Goal: Information Seeking & Learning: Learn about a topic

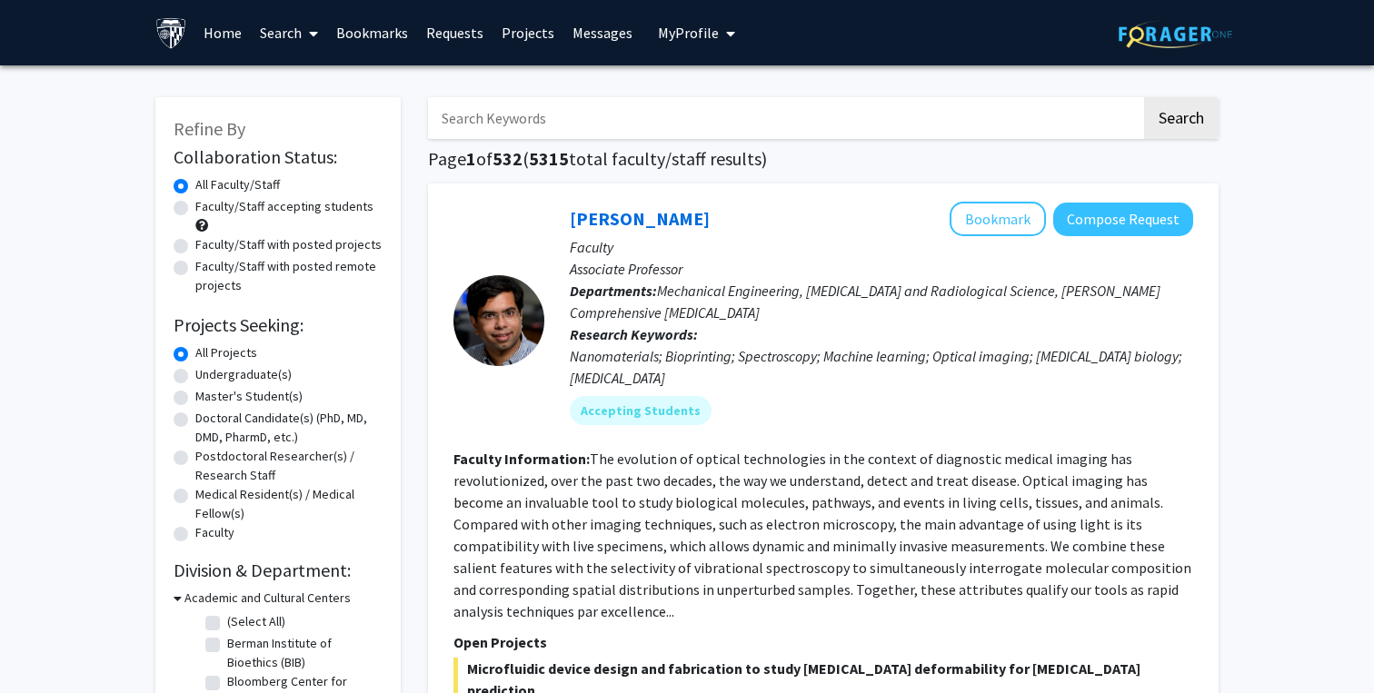
click at [227, 373] on label "Undergraduate(s)" at bounding box center [243, 374] width 96 height 19
click at [207, 373] on input "Undergraduate(s)" at bounding box center [201, 371] width 12 height 12
radio input "true"
click at [524, 109] on input "Search Keywords" at bounding box center [784, 118] width 713 height 42
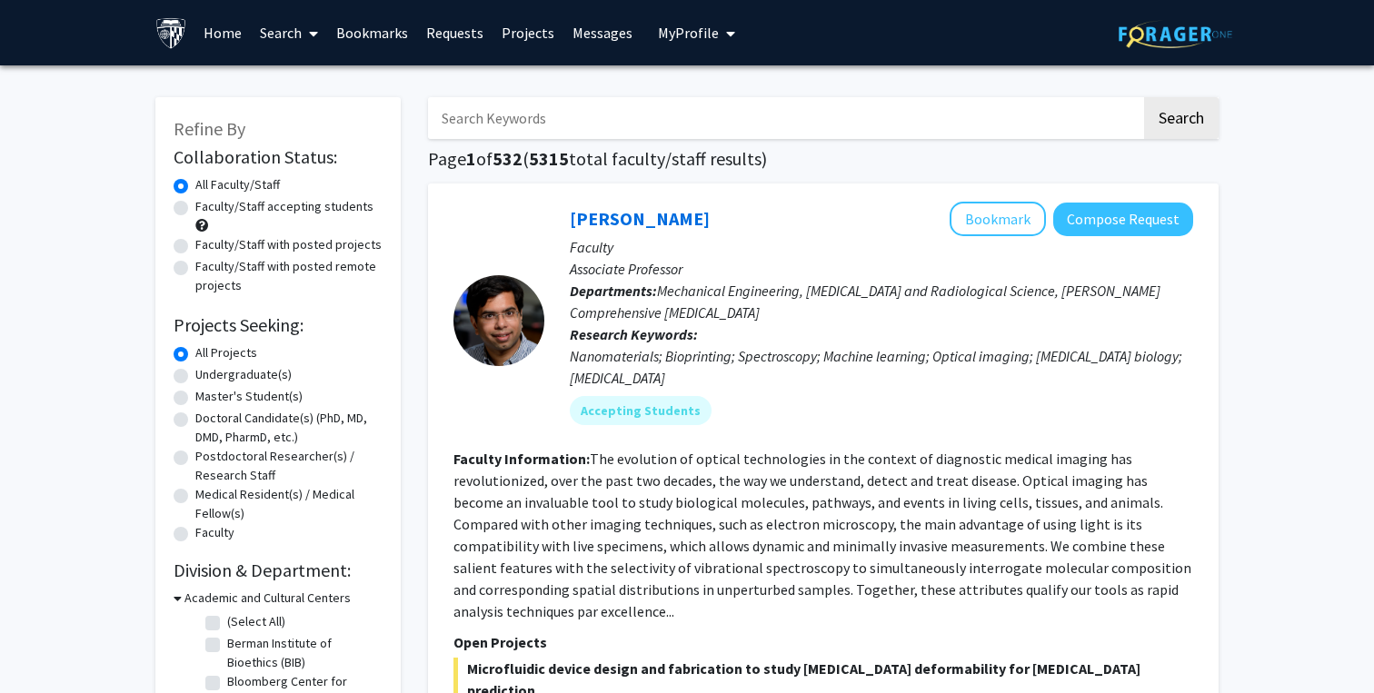
type input "f"
type input "clinical"
click at [1144, 97] on button "Search" at bounding box center [1181, 118] width 75 height 42
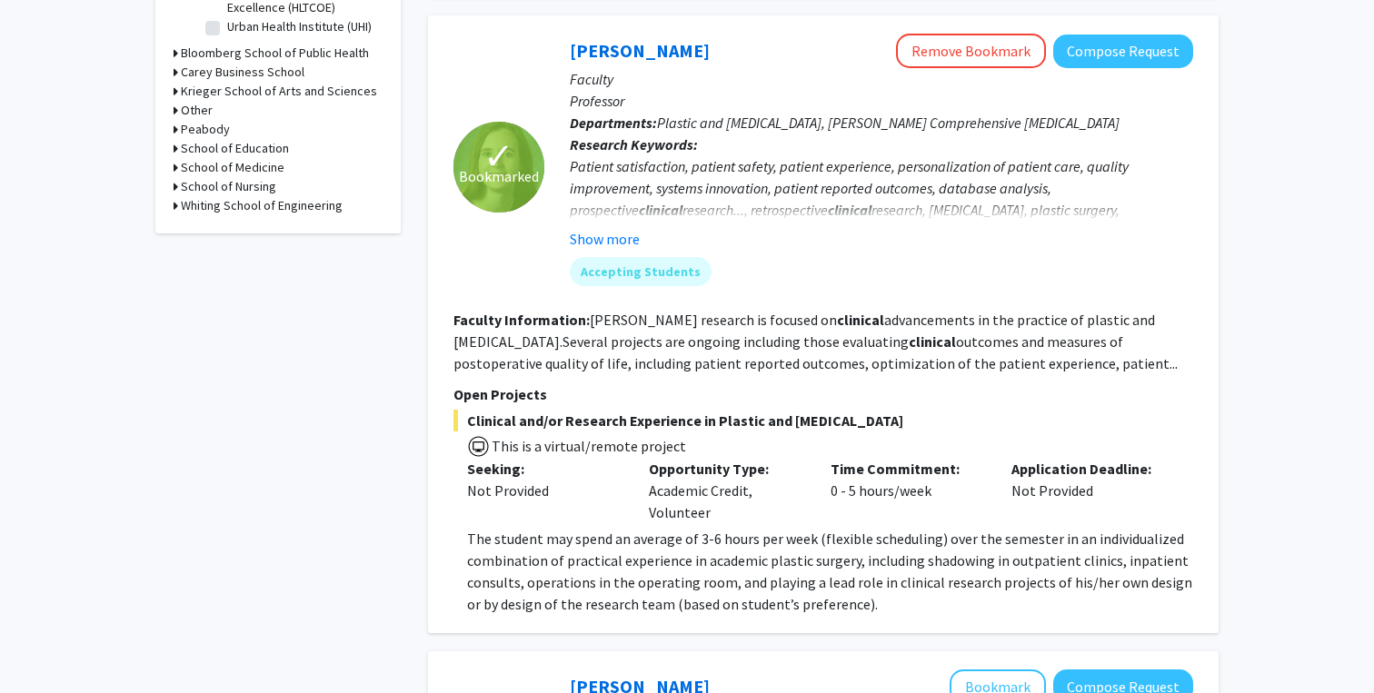
scroll to position [716, 0]
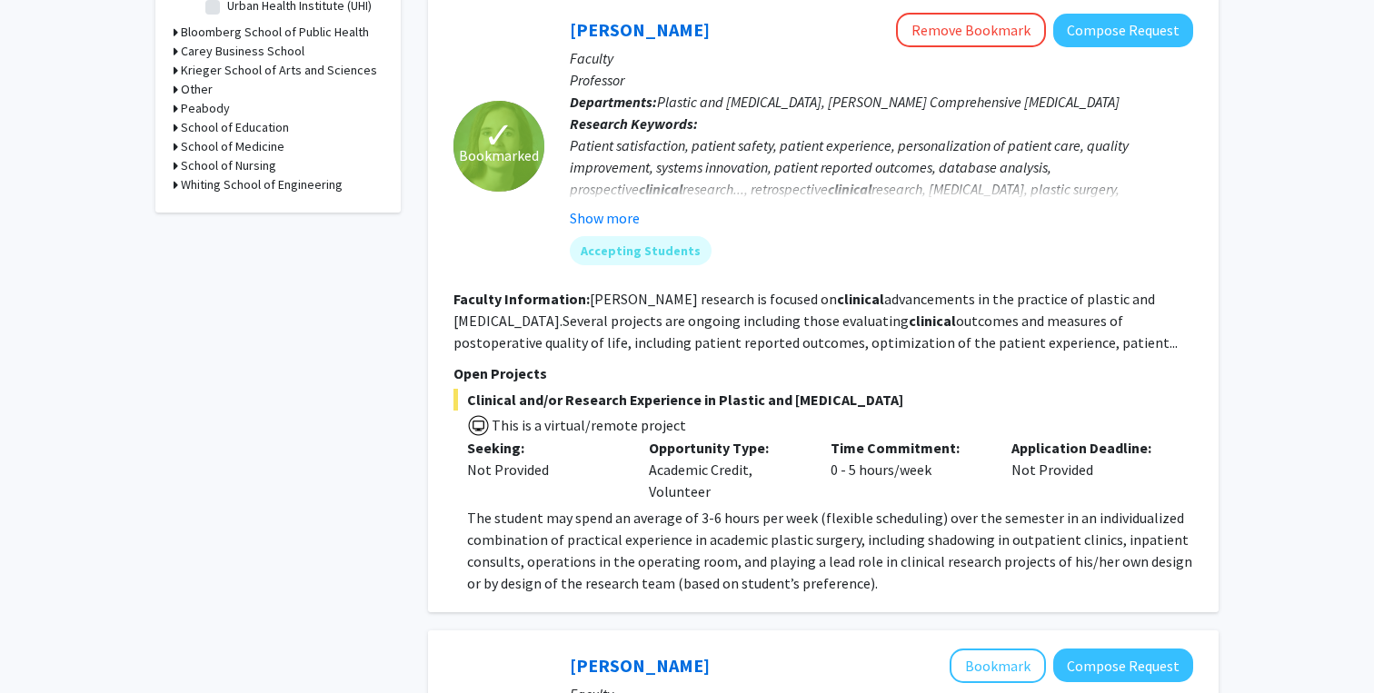
click at [806, 512] on span "The student may spend an average of 3-6 hours per week (flexible scheduling) ov…" at bounding box center [829, 551] width 725 height 84
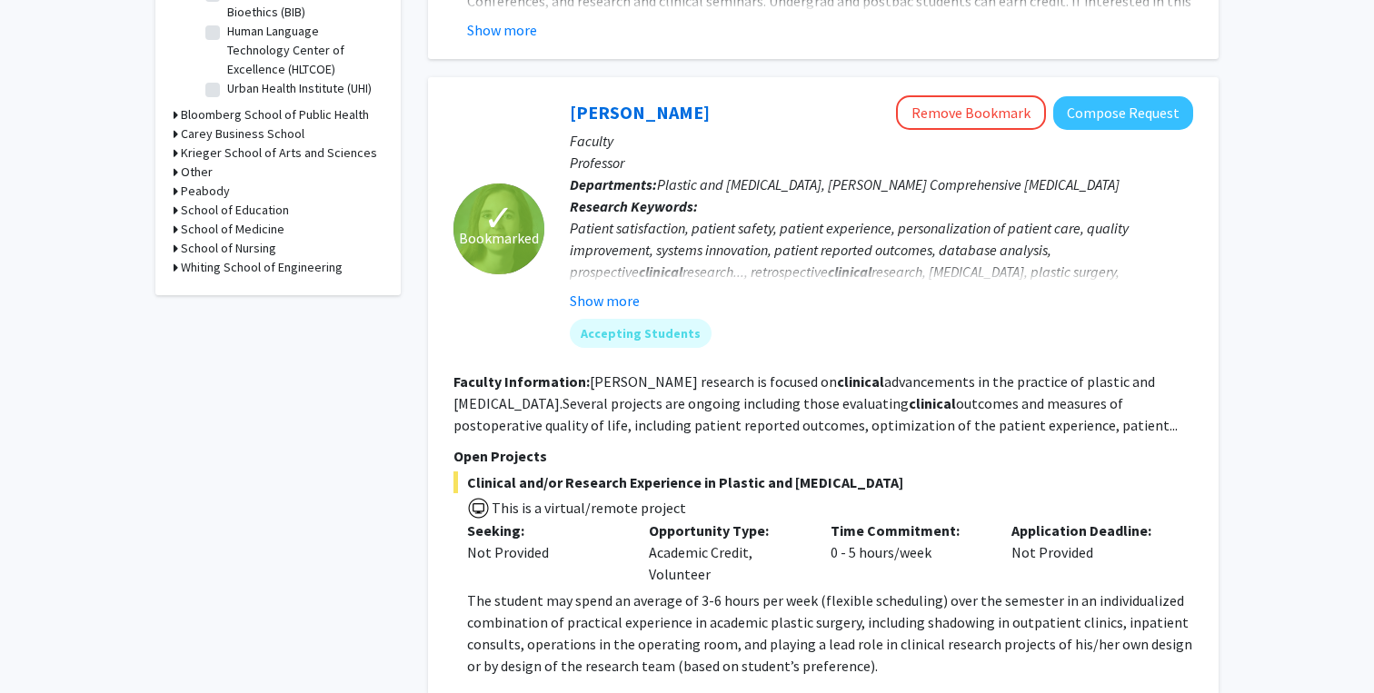
scroll to position [651, 0]
click at [630, 304] on button "Show more" at bounding box center [605, 300] width 70 height 22
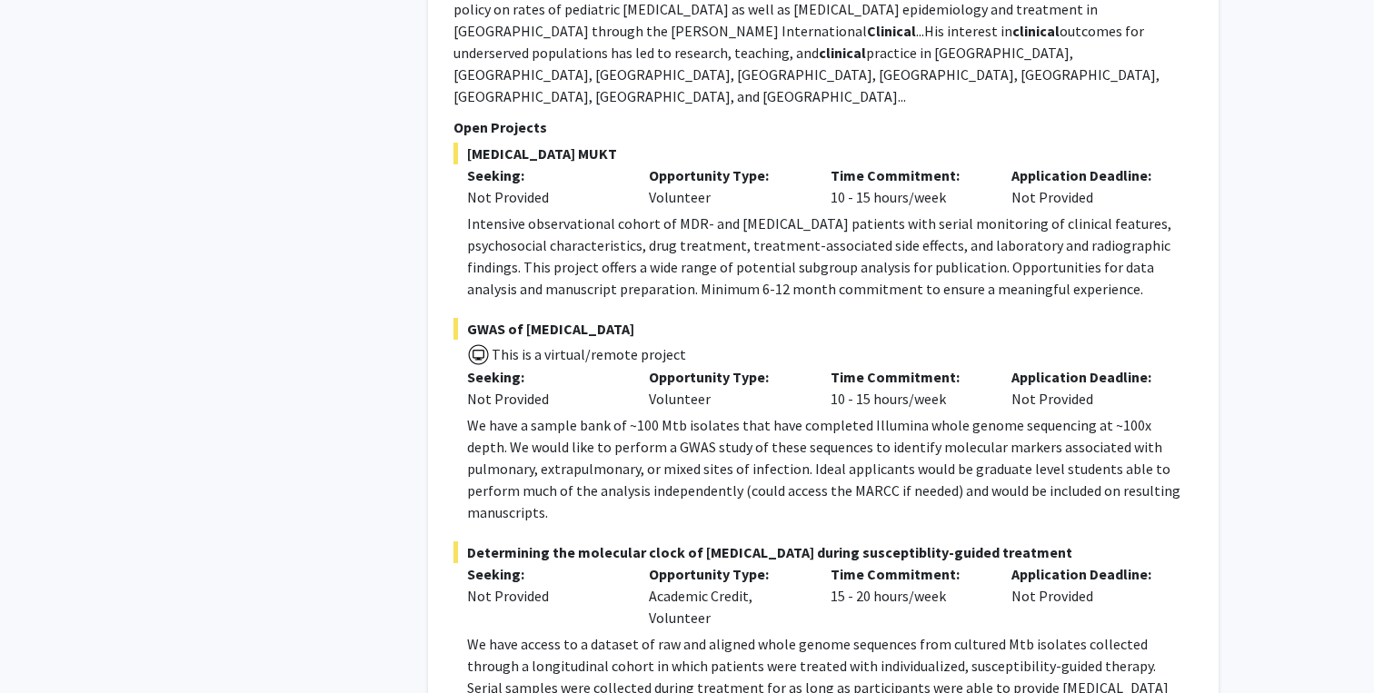
scroll to position [3772, 0]
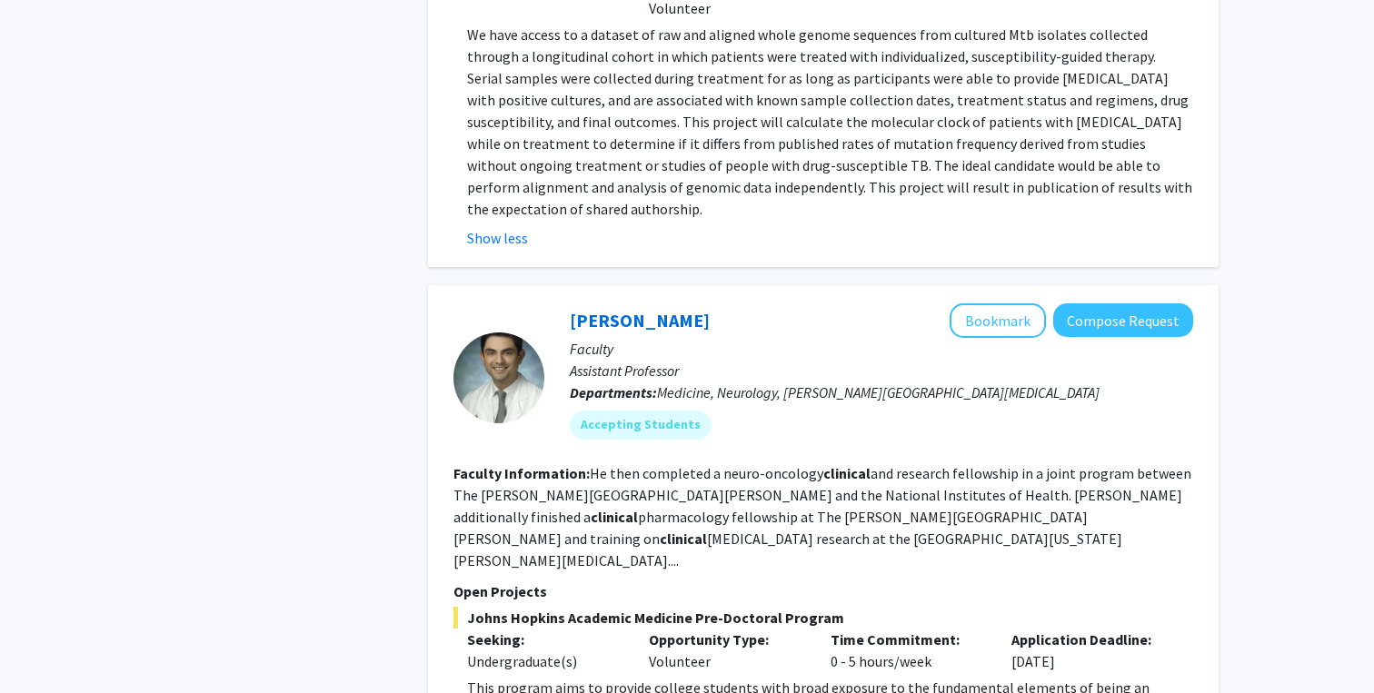
scroll to position [4490, 0]
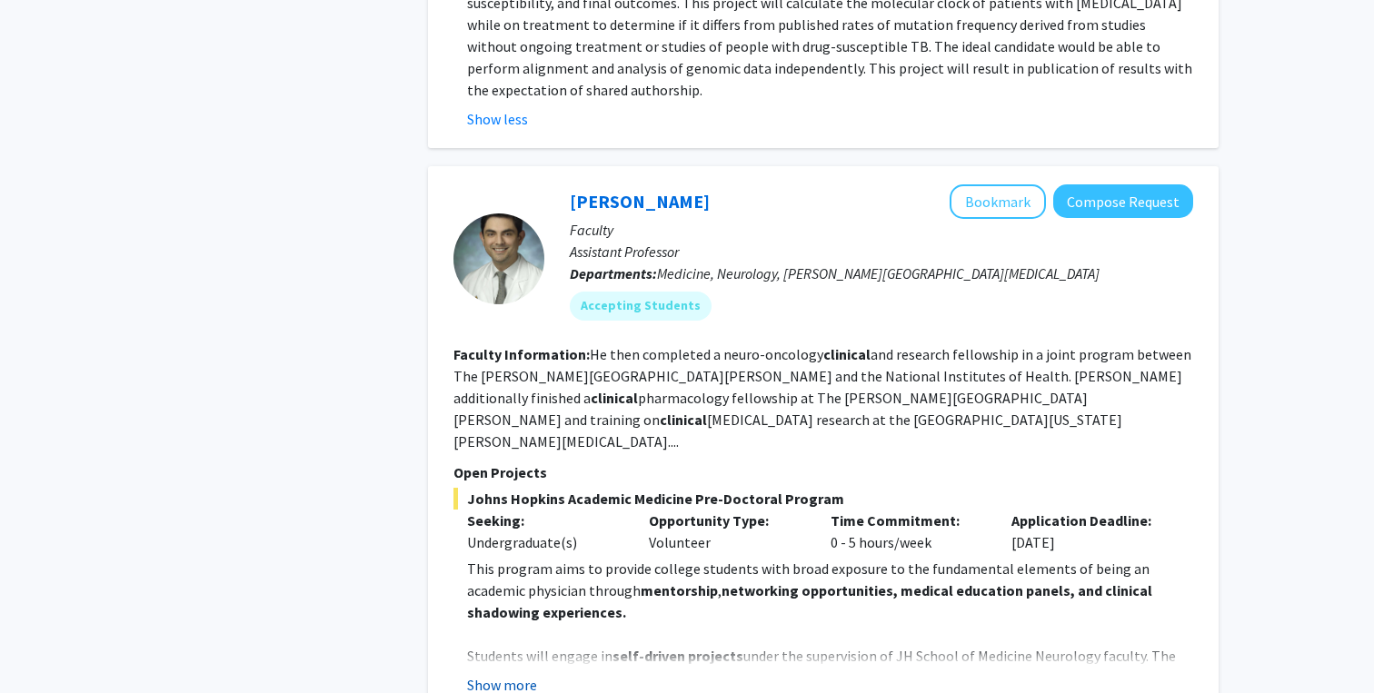
click at [512, 674] on button "Show more" at bounding box center [502, 685] width 70 height 22
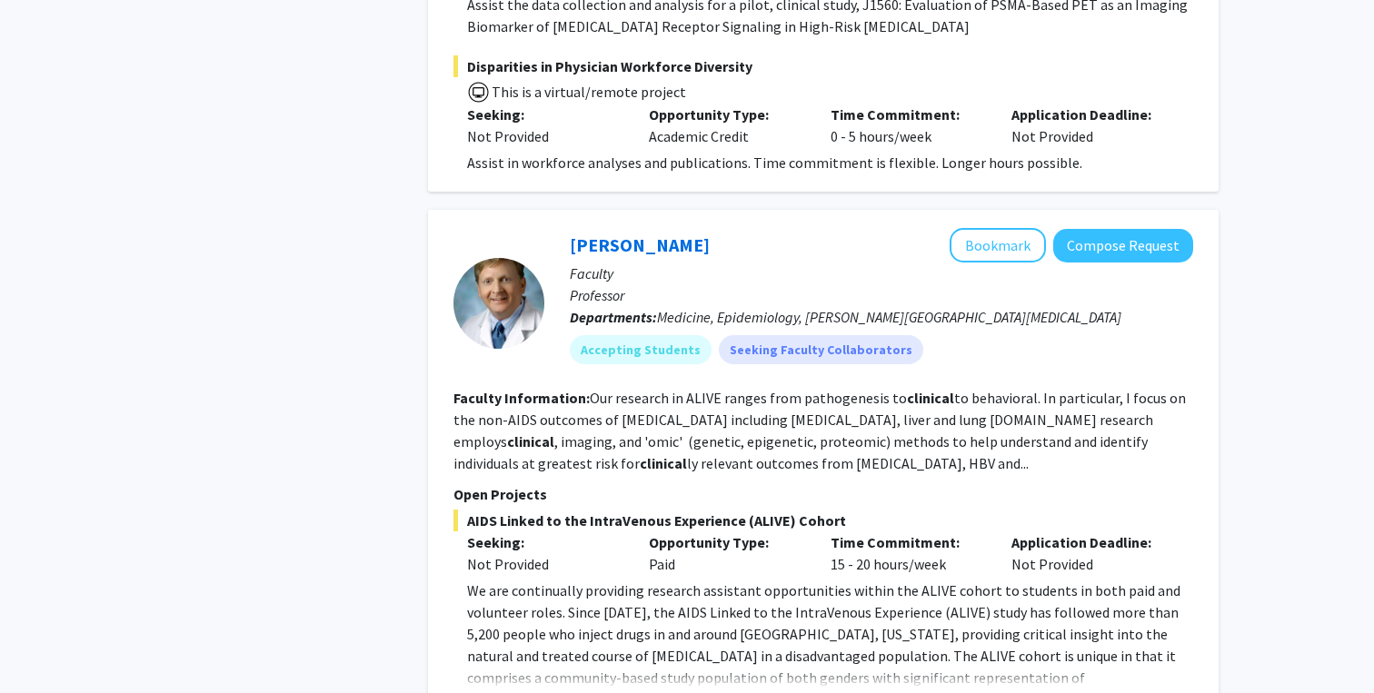
scroll to position [6525, 0]
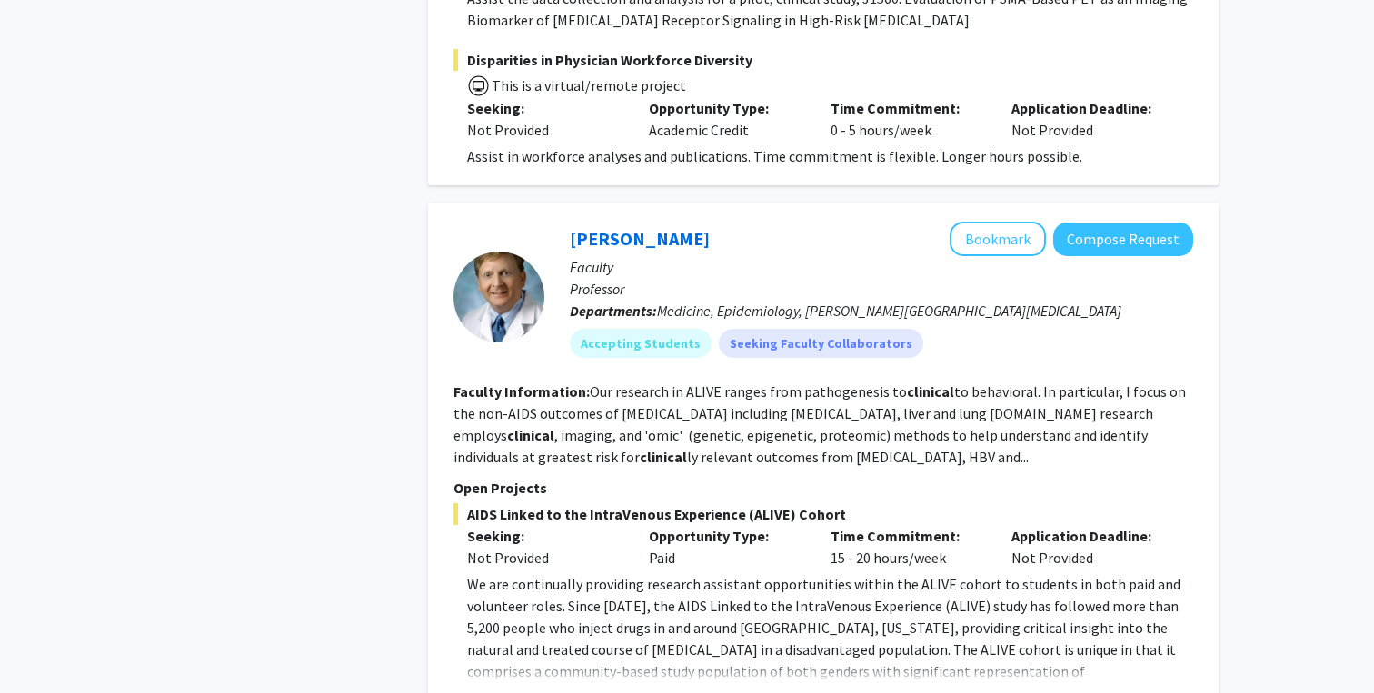
click at [512, 690] on button "Show more" at bounding box center [502, 701] width 70 height 22
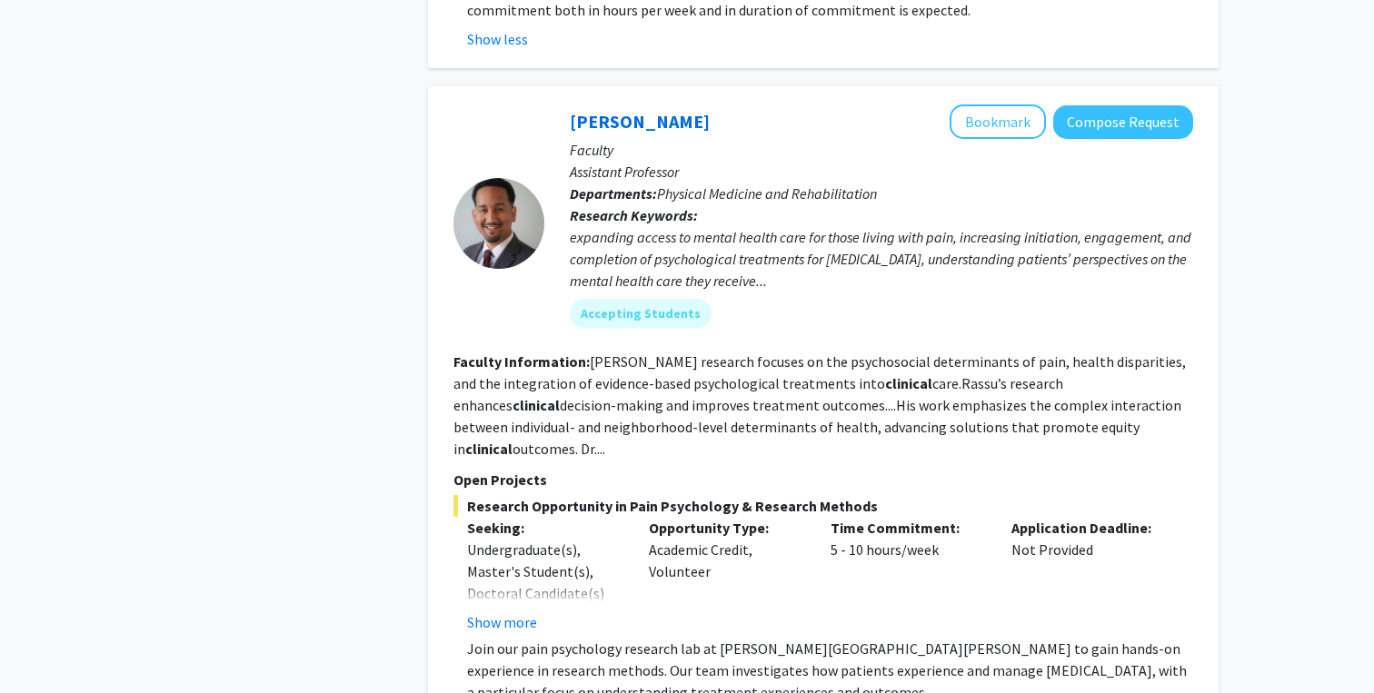
scroll to position [7340, 0]
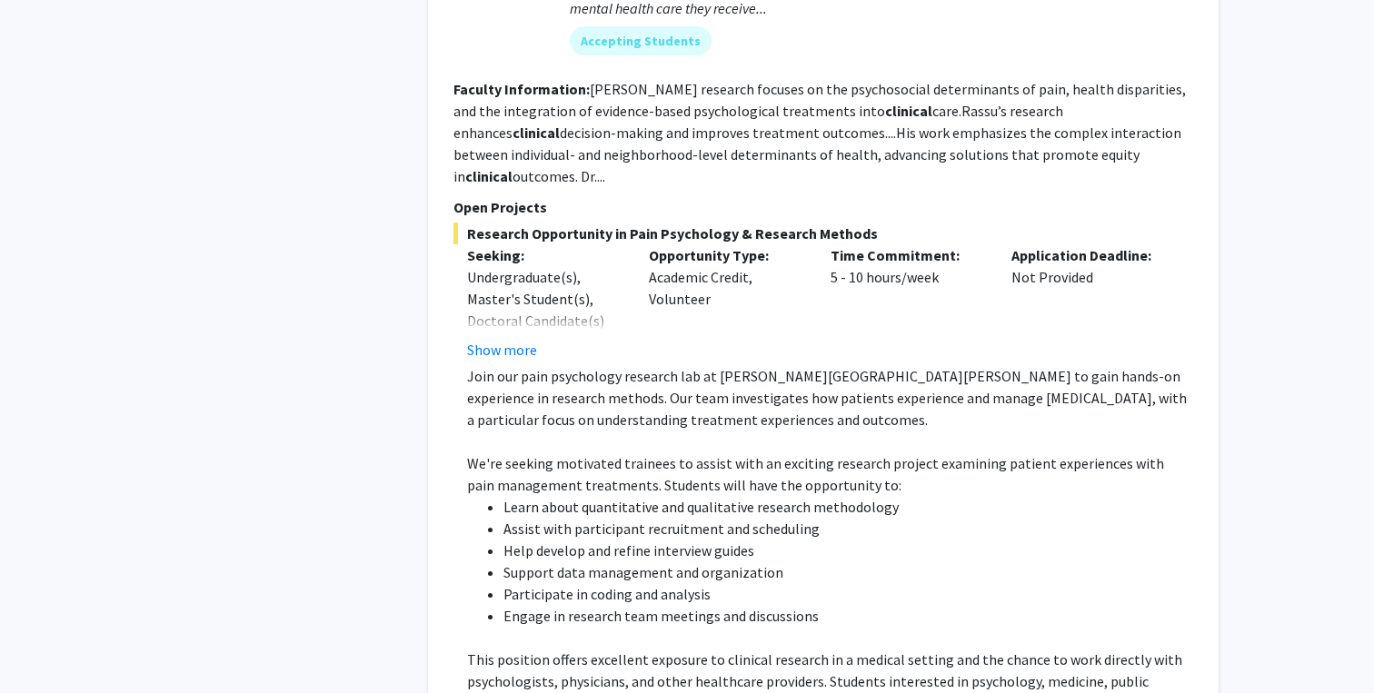
scroll to position [7613, 0]
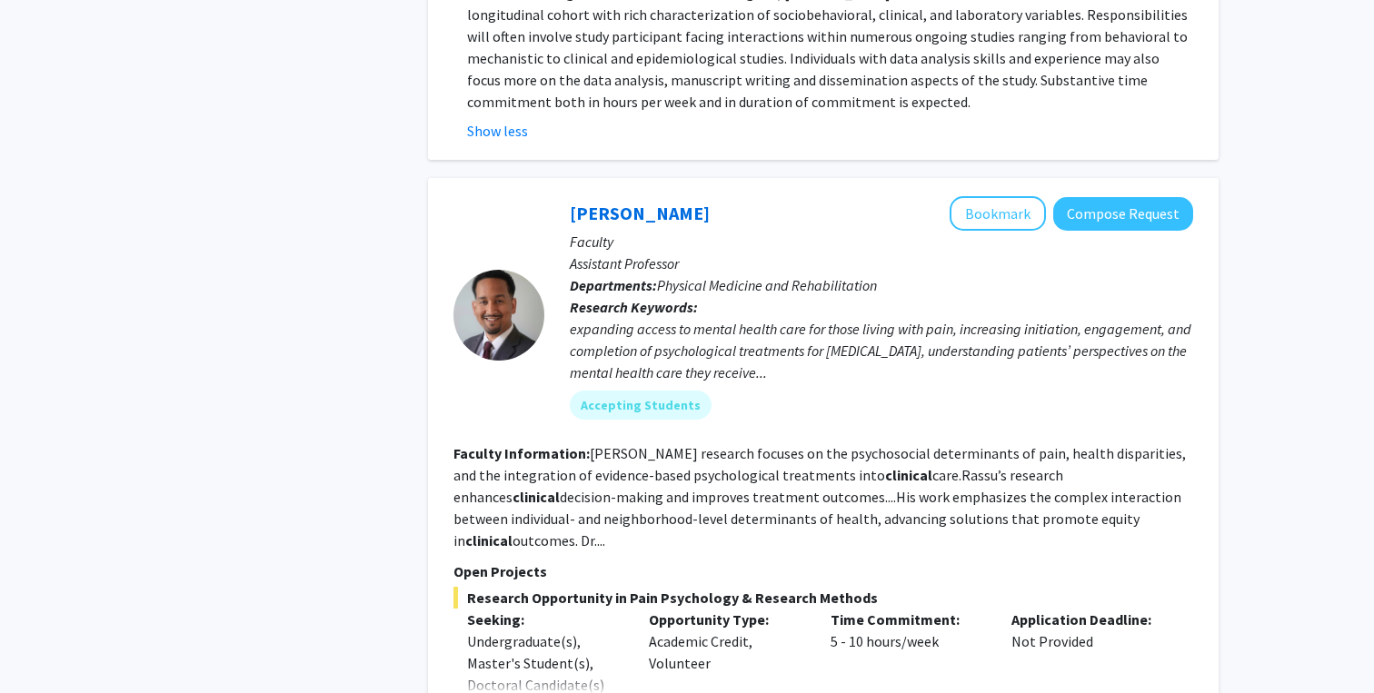
scroll to position [7226, 0]
